Goal: Task Accomplishment & Management: Complete application form

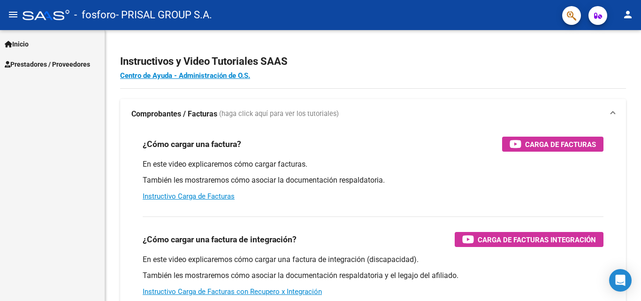
click at [10, 45] on icon at bounding box center [9, 44] width 8 height 7
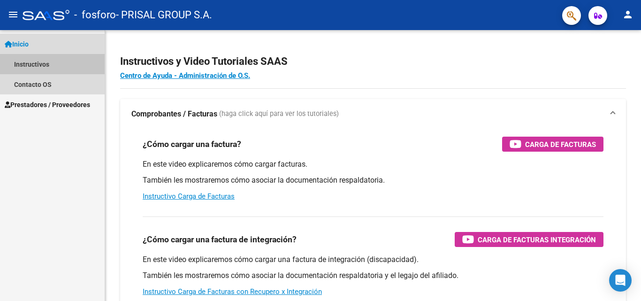
click at [31, 61] on link "Instructivos" at bounding box center [52, 64] width 105 height 20
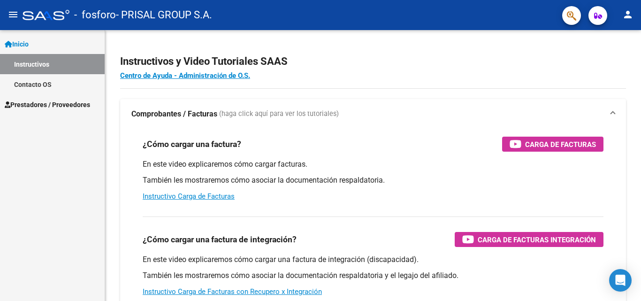
click at [55, 105] on span "Prestadores / Proveedores" at bounding box center [47, 105] width 85 height 10
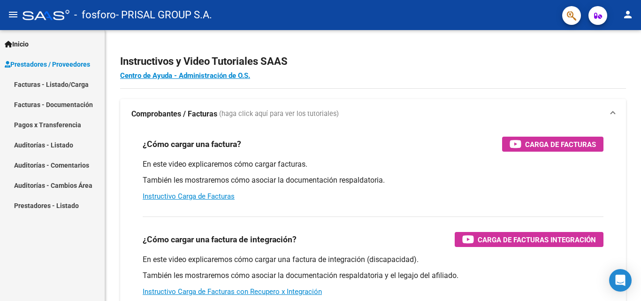
click at [66, 84] on link "Facturas - Listado/Carga" at bounding box center [52, 84] width 105 height 20
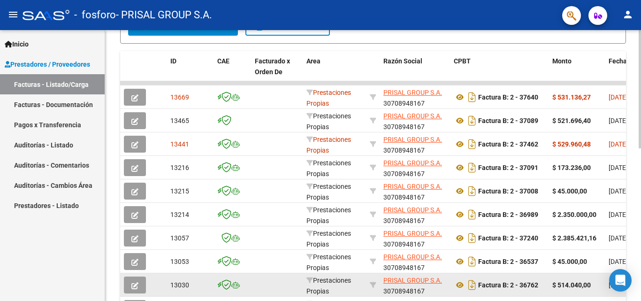
scroll to position [242, 0]
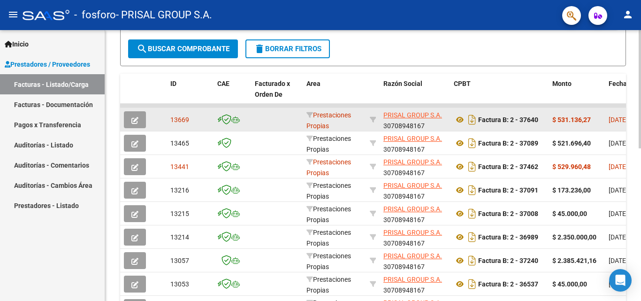
click at [136, 117] on icon "button" at bounding box center [134, 120] width 7 height 7
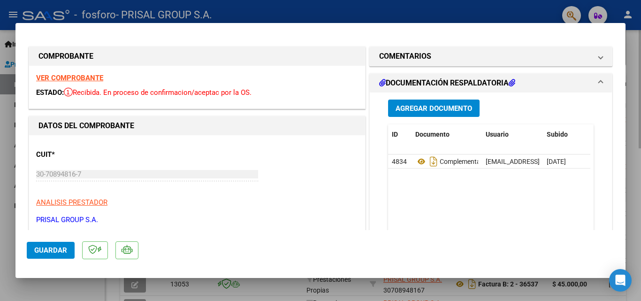
drag, startPoint x: 0, startPoint y: 176, endPoint x: 399, endPoint y: 193, distance: 398.9
click at [1, 175] on div at bounding box center [320, 150] width 641 height 301
type input "$ 0,00"
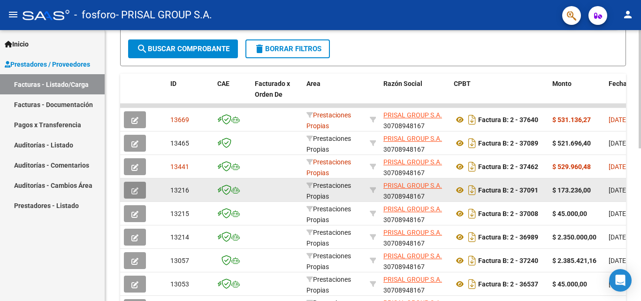
click at [139, 188] on button "button" at bounding box center [135, 190] width 22 height 17
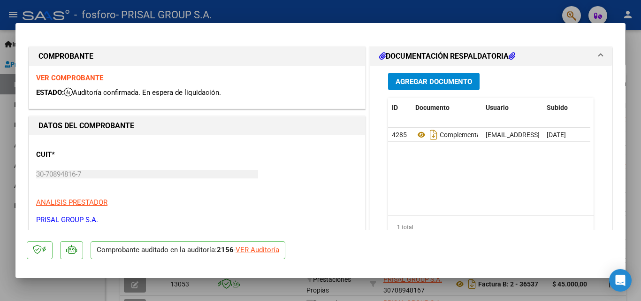
drag, startPoint x: 0, startPoint y: 215, endPoint x: 23, endPoint y: 212, distance: 23.2
click at [3, 215] on div at bounding box center [320, 150] width 641 height 301
type input "$ 0,00"
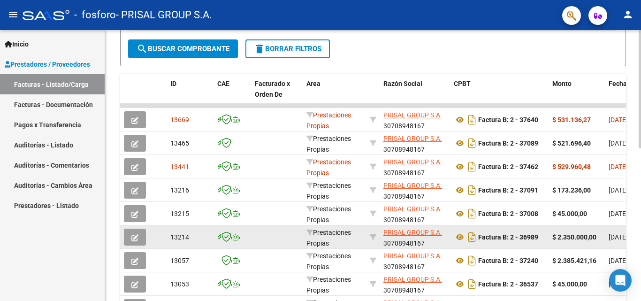
click at [140, 236] on button "button" at bounding box center [135, 237] width 22 height 17
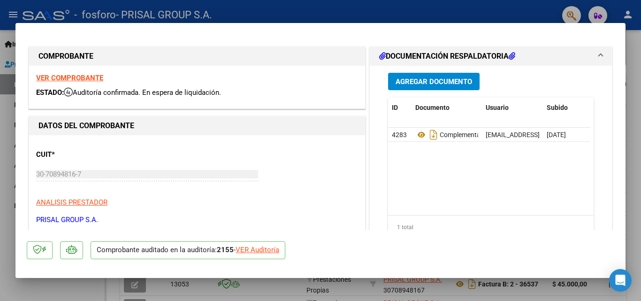
click at [271, 250] on div "VER Auditoría" at bounding box center [258, 250] width 44 height 11
type input "$ 0,00"
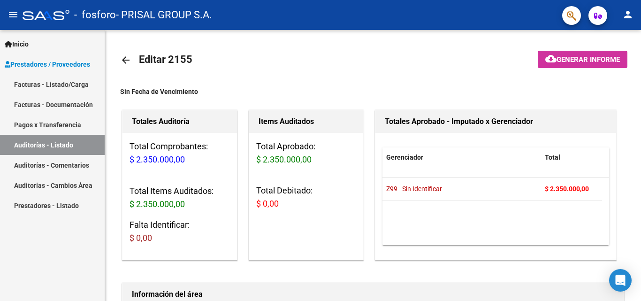
click at [60, 88] on link "Facturas - Listado/Carga" at bounding box center [52, 84] width 105 height 20
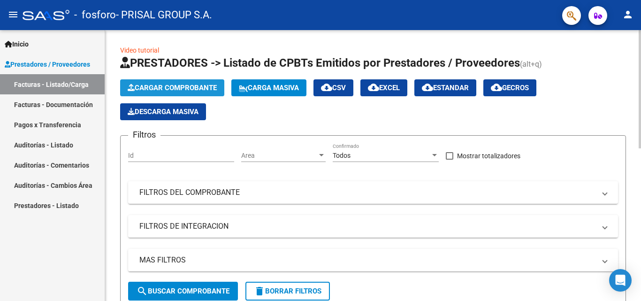
click at [201, 90] on span "Cargar Comprobante" at bounding box center [172, 88] width 89 height 8
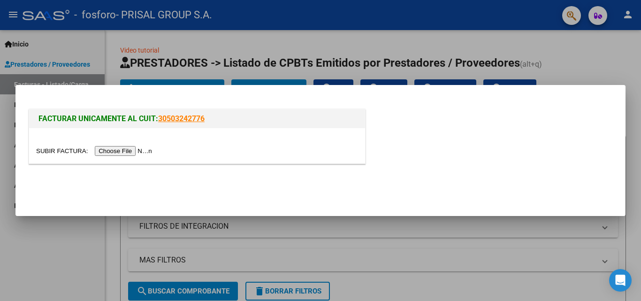
click at [139, 147] on input "file" at bounding box center [95, 151] width 119 height 10
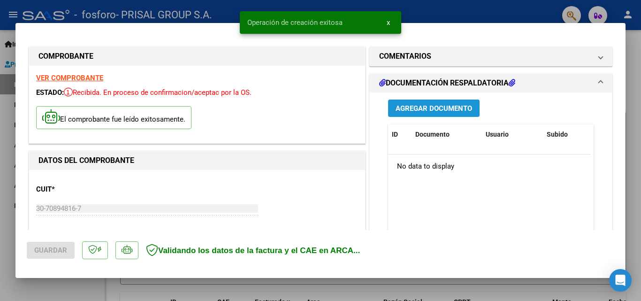
click at [406, 107] on span "Agregar Documento" at bounding box center [434, 108] width 77 height 8
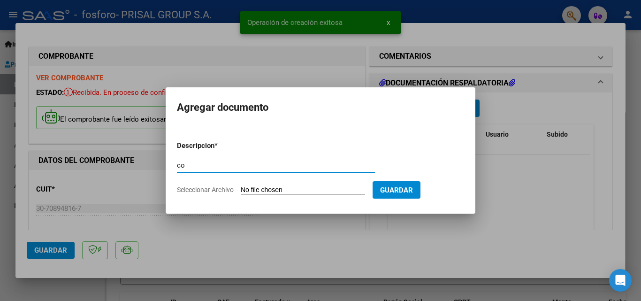
type input "c"
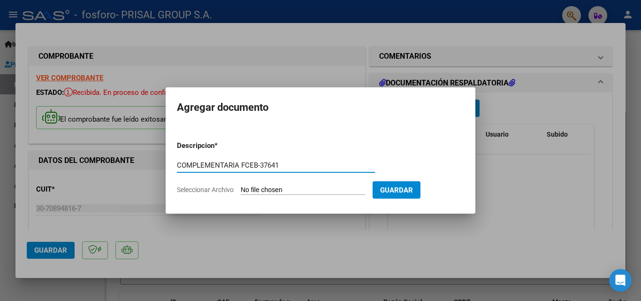
type input "COMPLEMENTARIA FCEB-37641"
click at [241, 186] on input "Seleccionar Archivo" at bounding box center [303, 190] width 124 height 9
type input "C:\fakepath\COMPLEMENTARIA FCEB-37641.pdf"
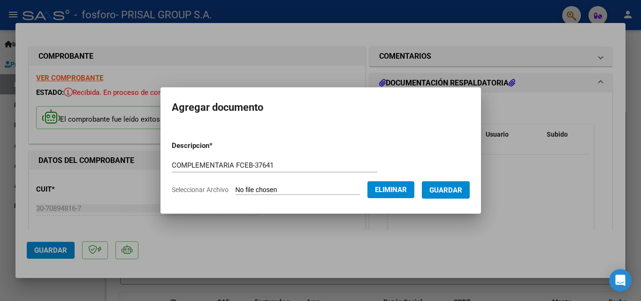
click at [460, 191] on span "Guardar" at bounding box center [445, 190] width 33 height 8
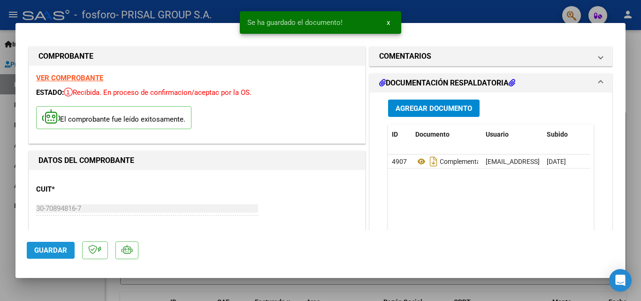
click at [59, 247] on span "Guardar" at bounding box center [50, 250] width 33 height 8
click at [5, 154] on div at bounding box center [320, 150] width 641 height 301
type input "$ 0,00"
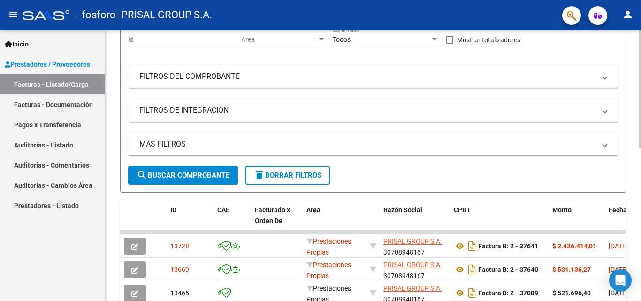
scroll to position [141, 0]
